Goal: Task Accomplishment & Management: Use online tool/utility

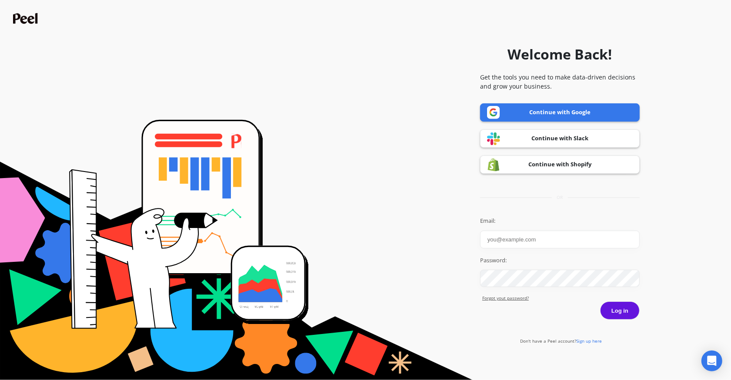
type input "[PERSON_NAME][EMAIL_ADDRESS][DOMAIN_NAME]"
click at [619, 310] on button "Log in" at bounding box center [620, 311] width 40 height 18
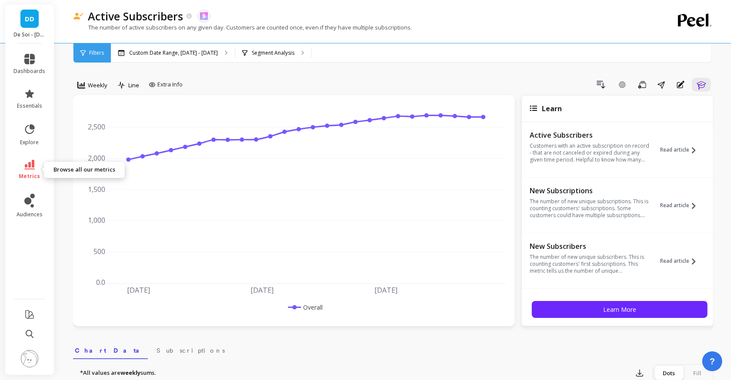
click at [31, 170] on link "metrics" at bounding box center [30, 170] width 32 height 20
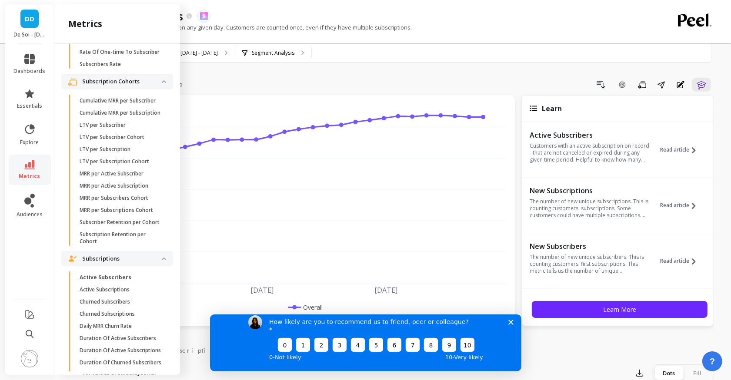
scroll to position [2252, 0]
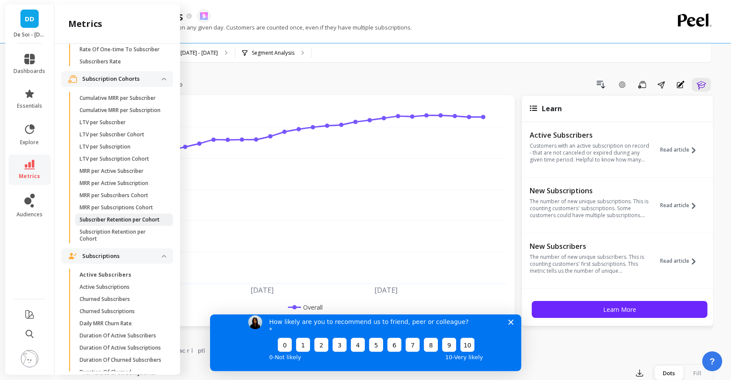
click at [115, 219] on p "Subscriber Retention per Cohort" at bounding box center [120, 219] width 80 height 7
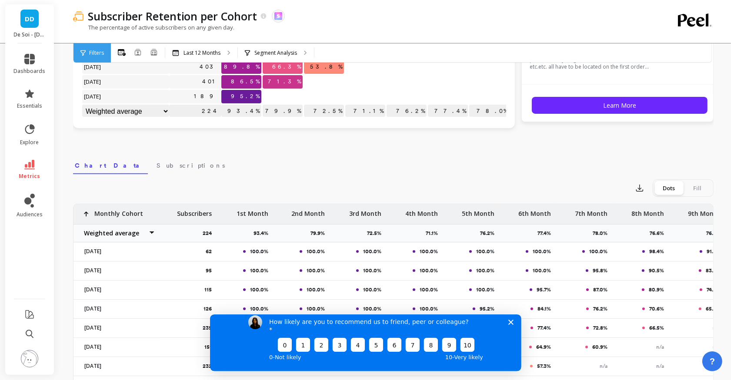
scroll to position [200, 0]
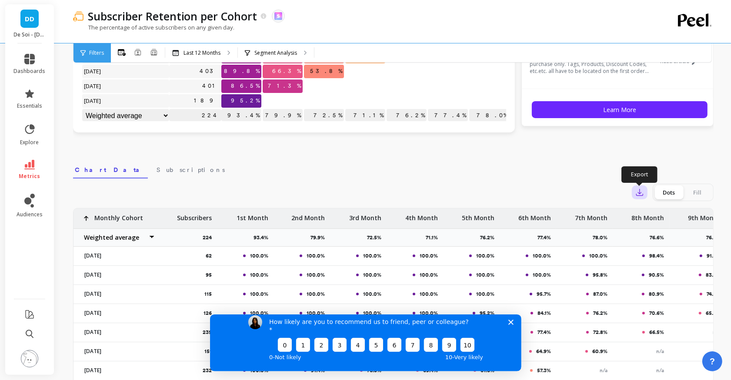
click at [639, 191] on icon "button" at bounding box center [639, 192] width 9 height 9
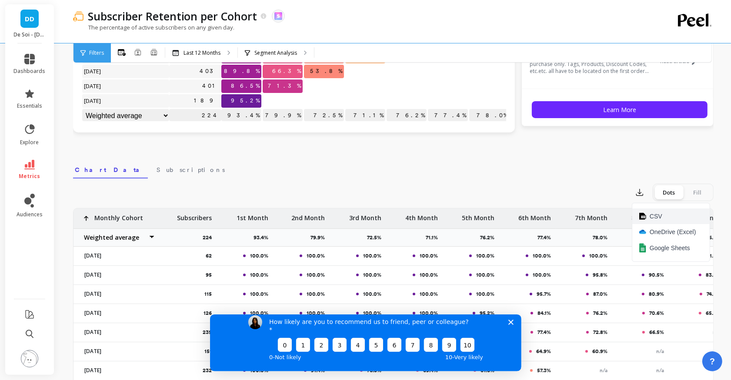
click at [658, 209] on button "CSV" at bounding box center [670, 217] width 77 height 16
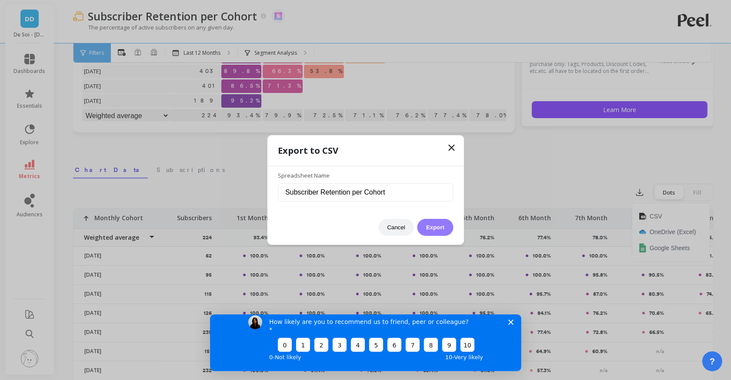
click at [437, 224] on button "Export" at bounding box center [435, 227] width 36 height 17
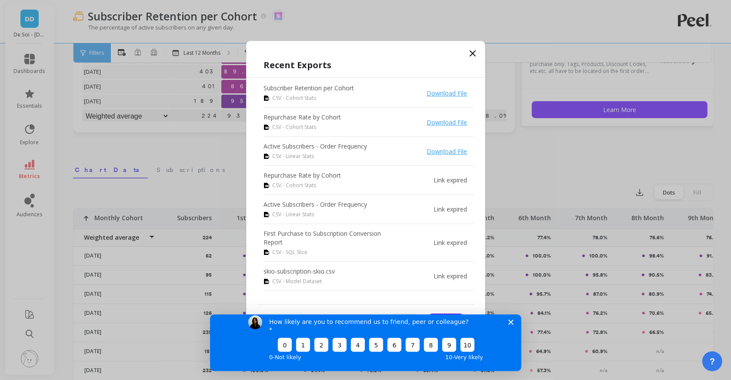
click at [473, 51] on icon at bounding box center [472, 53] width 10 height 10
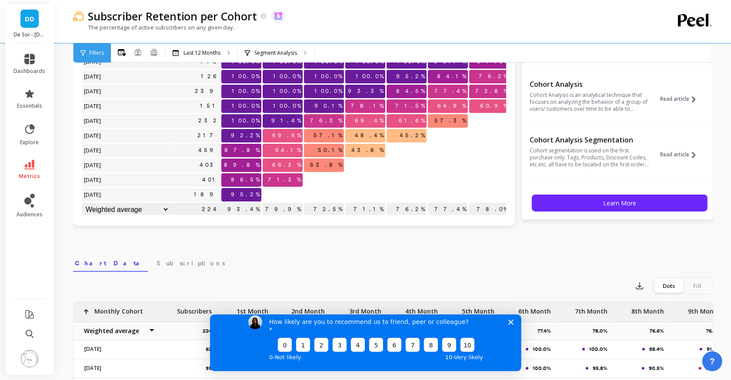
scroll to position [0, 0]
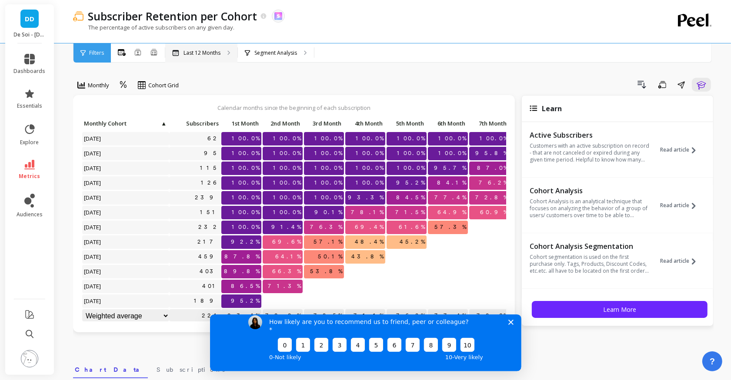
click at [200, 50] on p "Last 12 Months" at bounding box center [201, 53] width 37 height 7
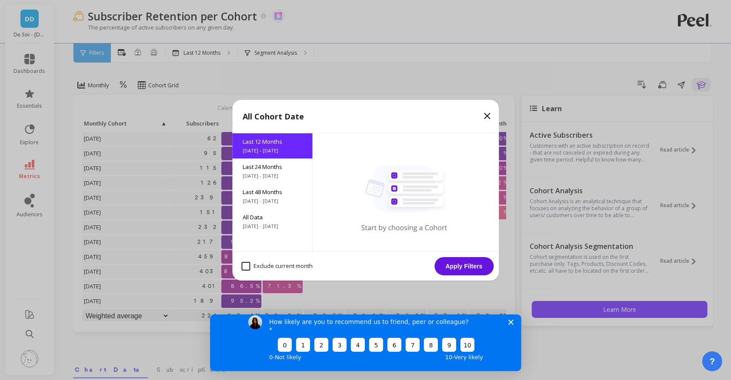
click at [272, 266] on month "Exclude current month" at bounding box center [276, 266] width 71 height 9
checkbox month "true"
click at [454, 267] on button "Apply Filters" at bounding box center [463, 266] width 59 height 18
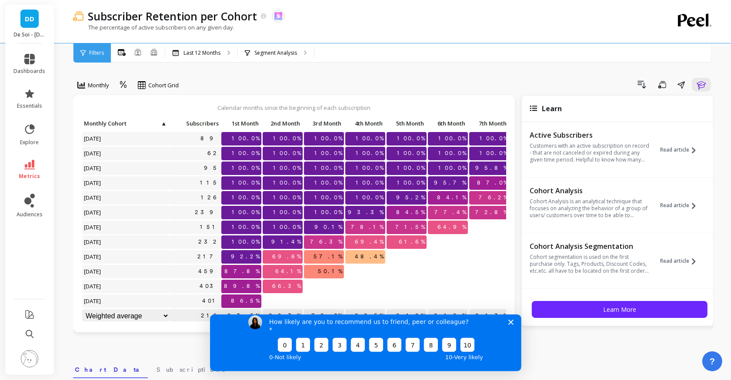
scroll to position [0, 0]
drag, startPoint x: 129, startPoint y: 28, endPoint x: 223, endPoint y: 29, distance: 93.9
click at [223, 29] on p "The percentage of active subscribers on any given day." at bounding box center [153, 27] width 161 height 8
click at [202, 27] on p "The percentage of active subscribers on any given day." at bounding box center [153, 27] width 161 height 8
click at [263, 15] on icon at bounding box center [264, 16] width 6 height 6
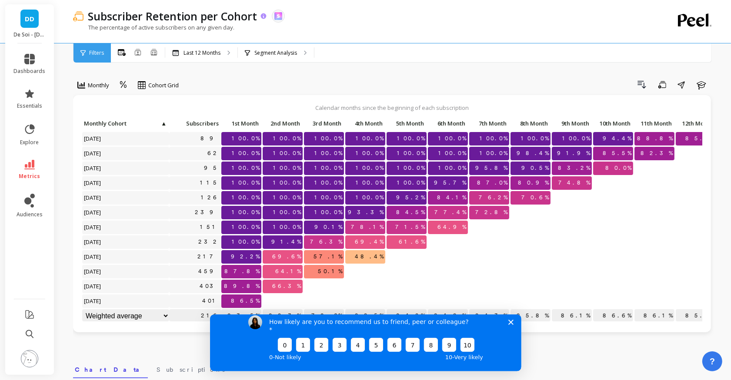
click at [264, 16] on icon at bounding box center [264, 16] width 6 height 6
